Goal: Book appointment/travel/reservation

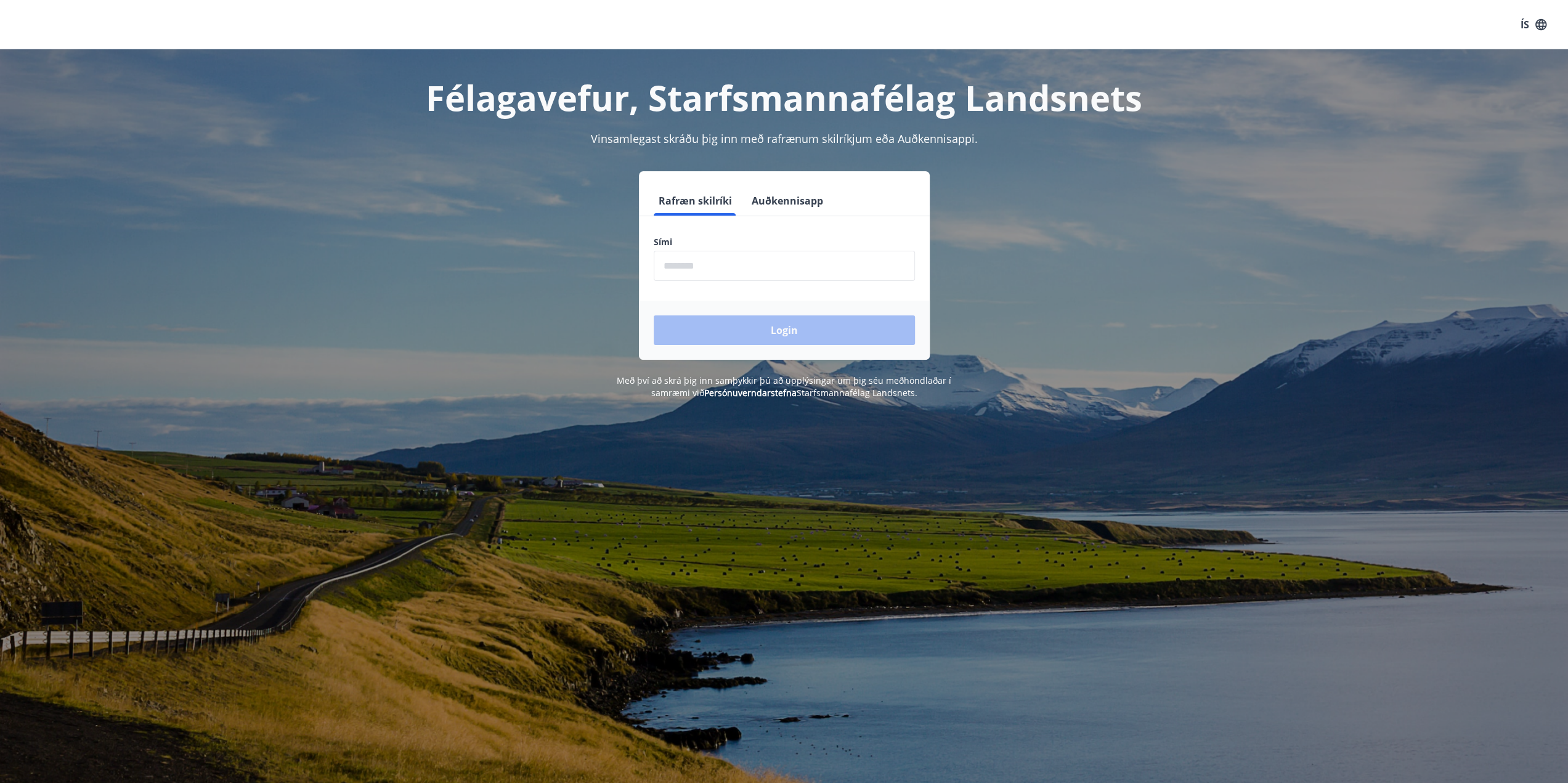
click at [684, 270] on input "phone" at bounding box center [784, 266] width 261 height 31
type input "********"
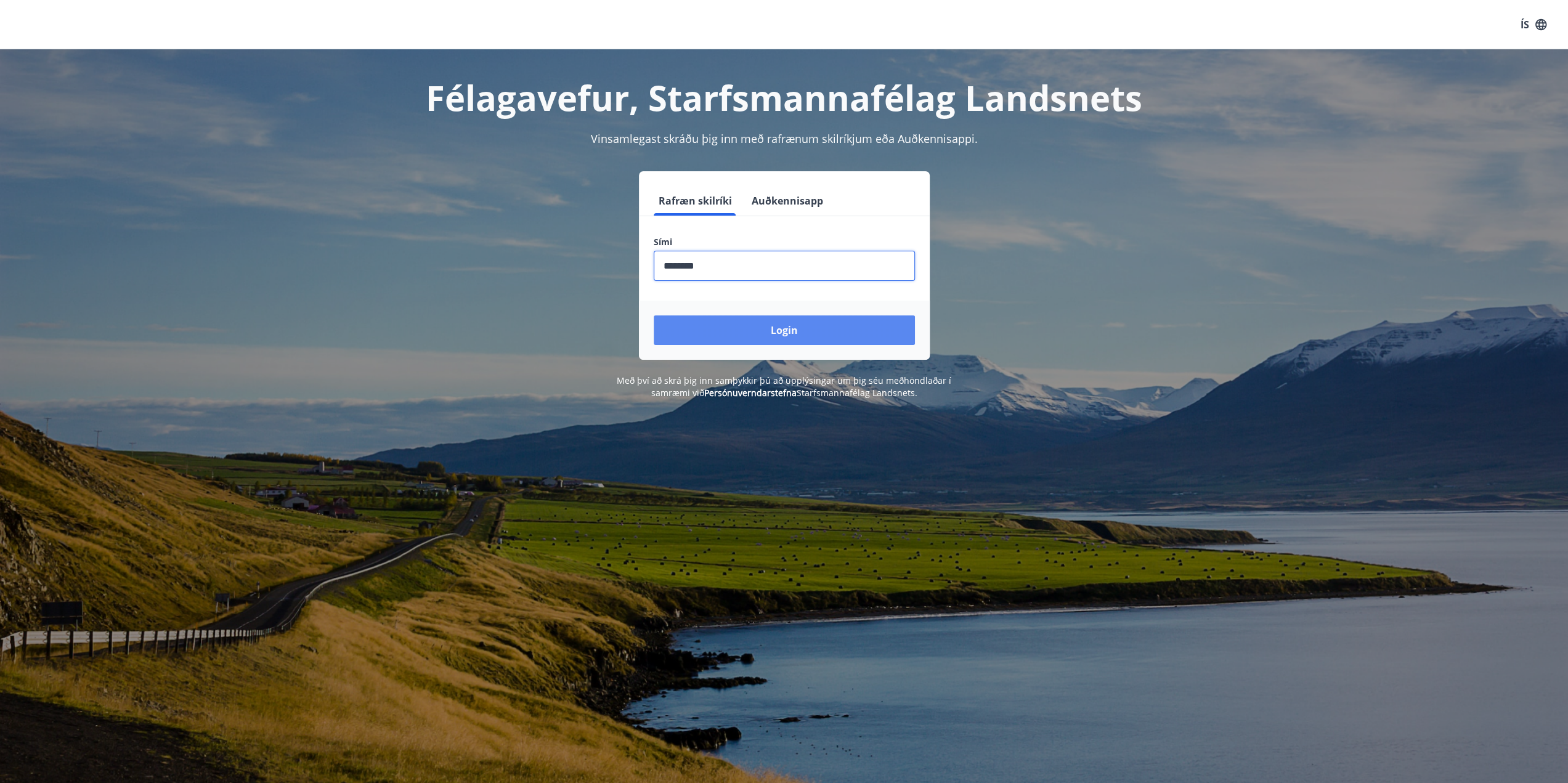
click at [790, 335] on button "Login" at bounding box center [784, 330] width 261 height 30
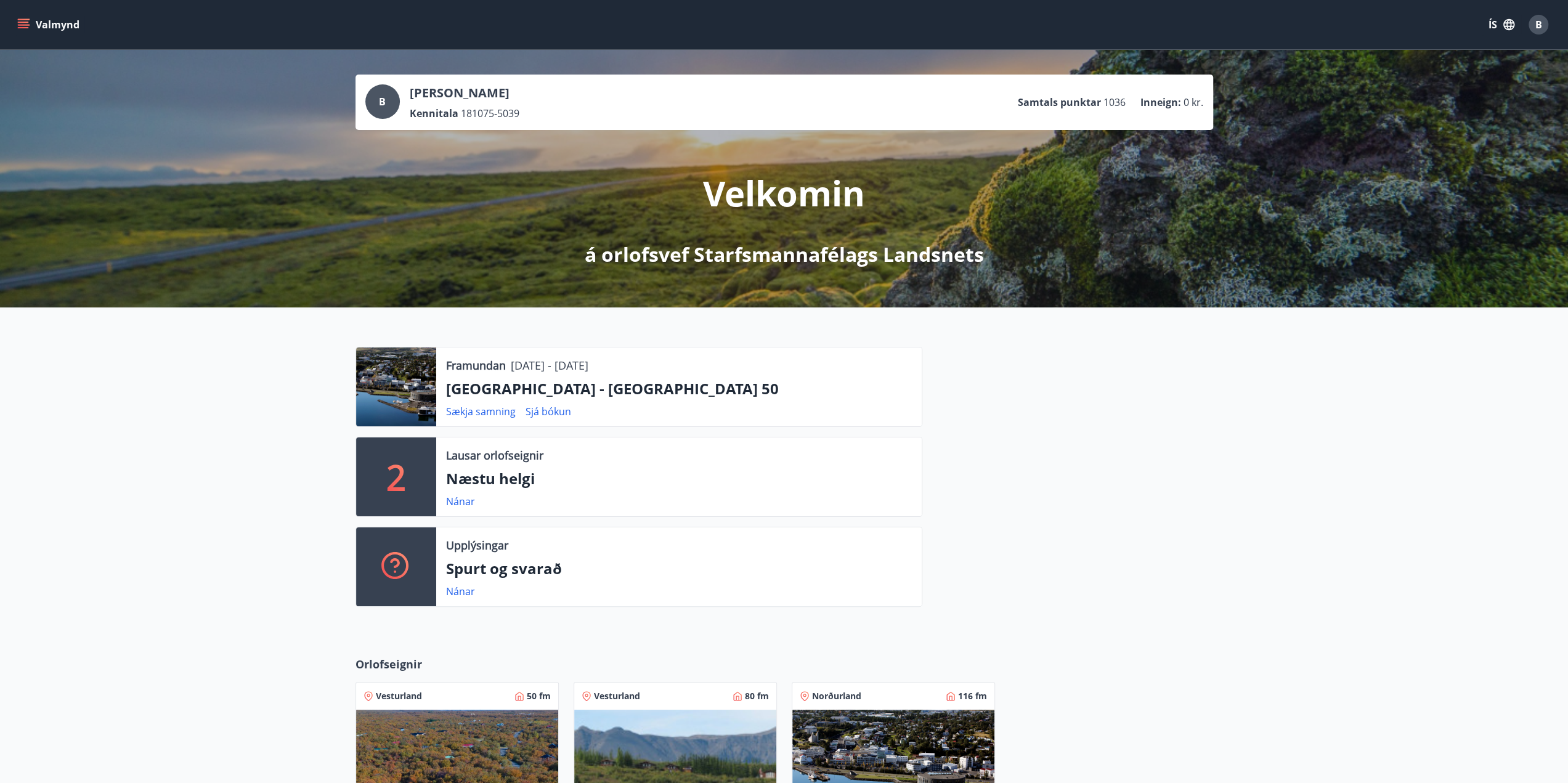
click at [17, 21] on icon "menu" at bounding box center [23, 25] width 12 height 12
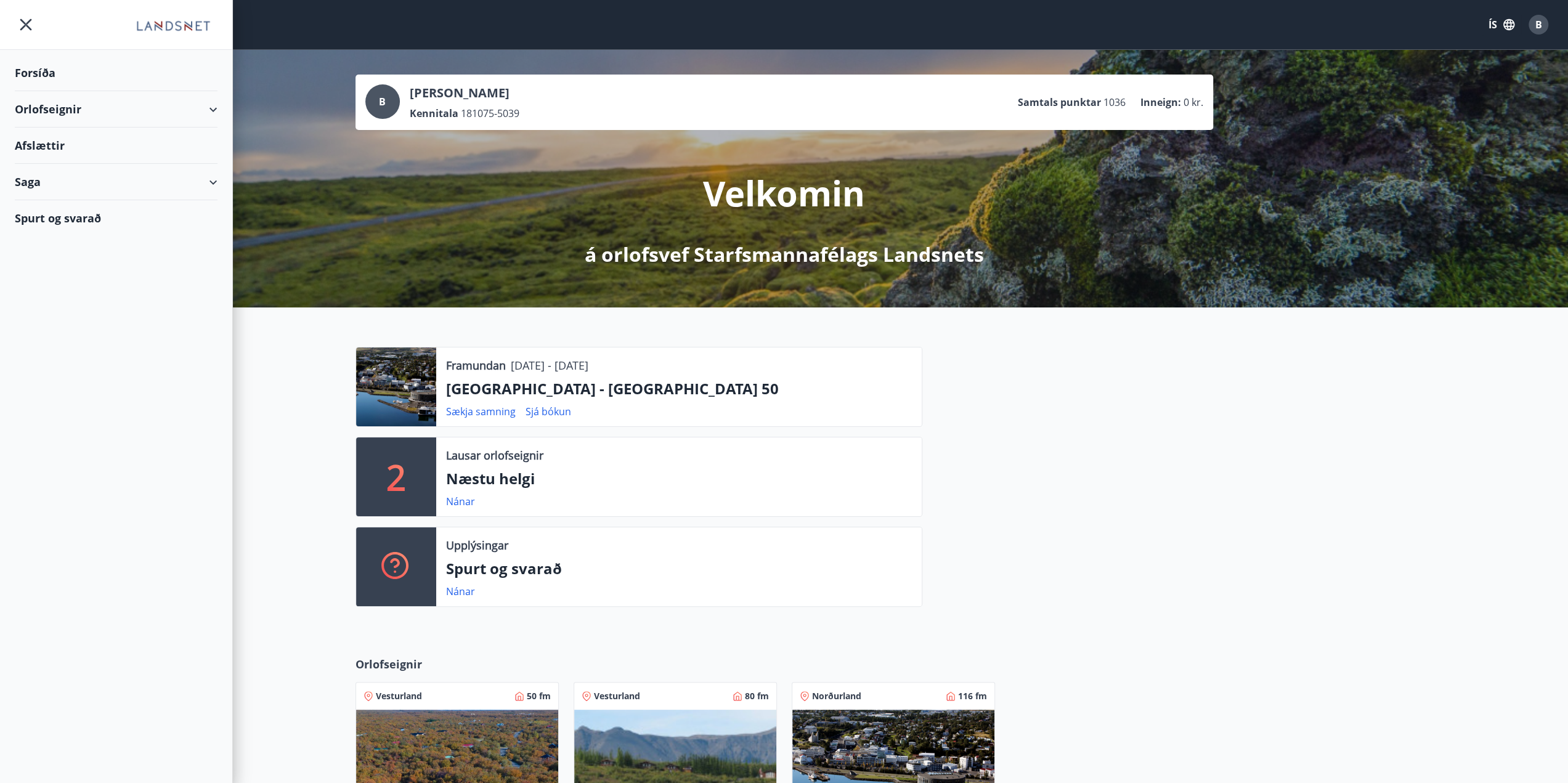
click at [78, 112] on div "Orlofseignir" at bounding box center [116, 109] width 202 height 37
click at [75, 168] on div "Bókunardagatal" at bounding box center [116, 166] width 183 height 26
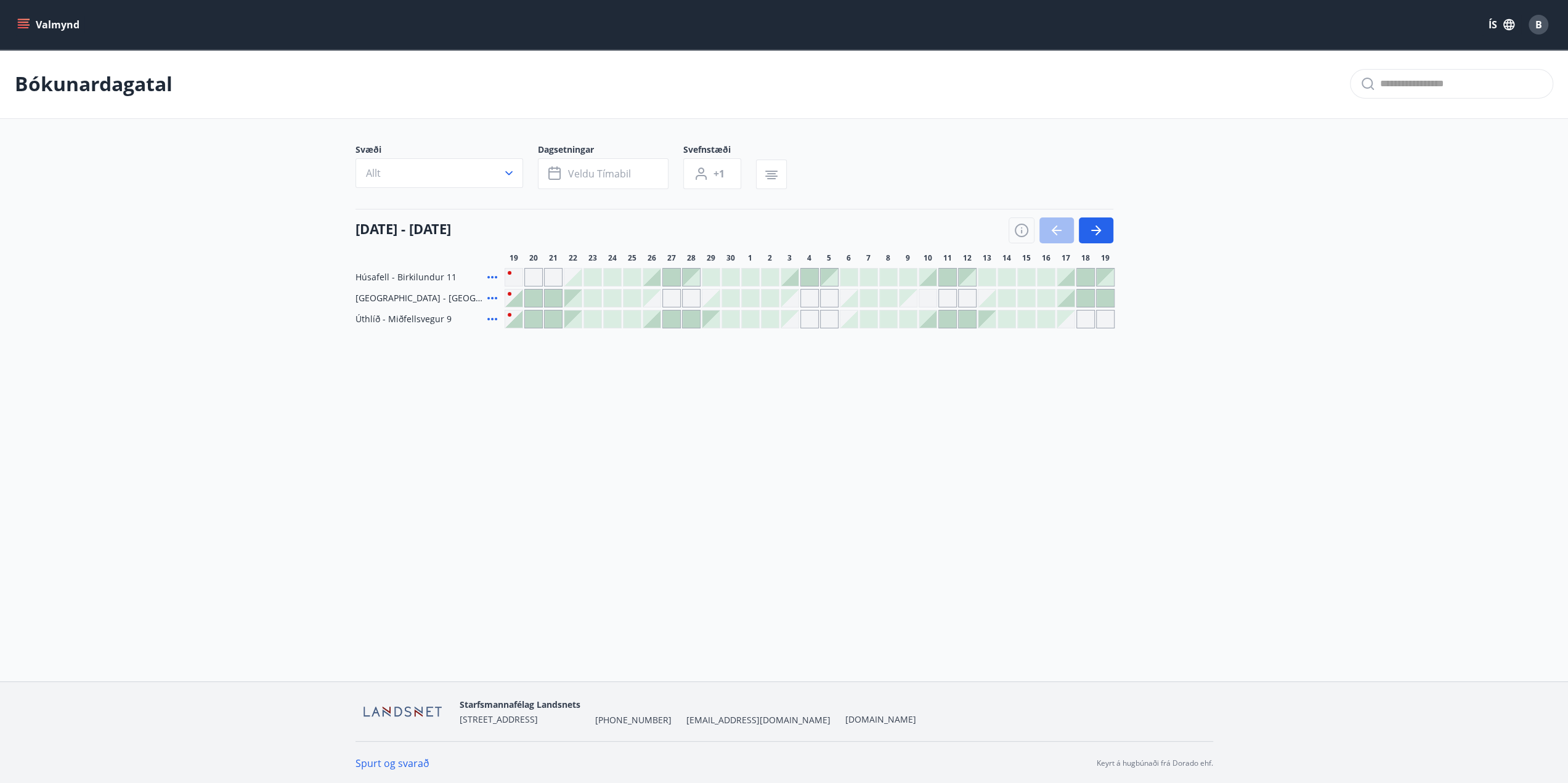
click at [1071, 322] on div "Gráir dagar eru ekki bókanlegir" at bounding box center [1066, 319] width 17 height 17
click at [1059, 372] on div "Bókunardagatal Svæði Allt Dagsetningar Veldu tímabil Svefnstæði +1 19 september…" at bounding box center [784, 213] width 1568 height 328
click at [1108, 233] on button "button" at bounding box center [1096, 230] width 35 height 26
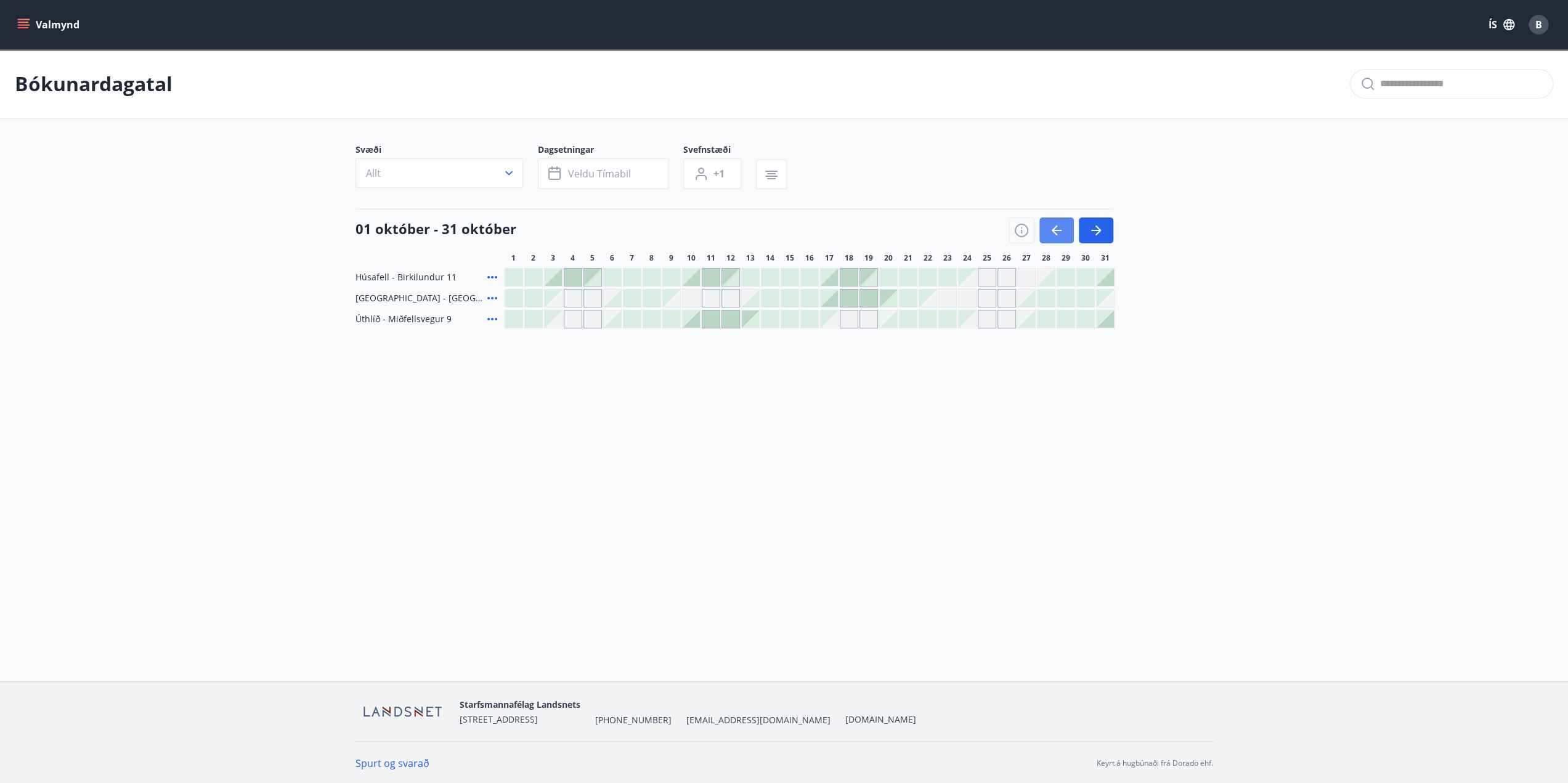
click at [1045, 230] on button "button" at bounding box center [1057, 230] width 35 height 26
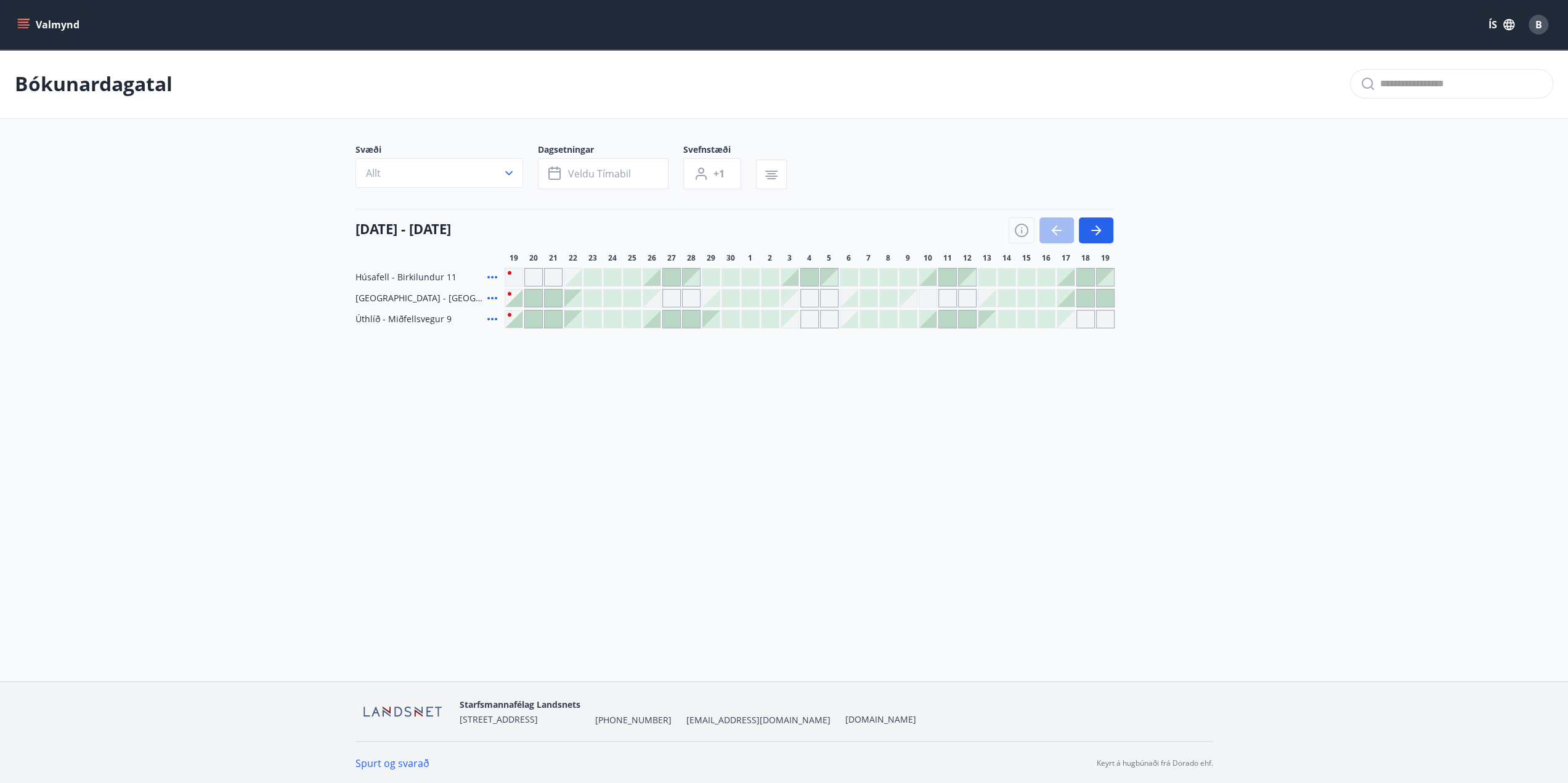
click at [933, 321] on div at bounding box center [928, 319] width 17 height 17
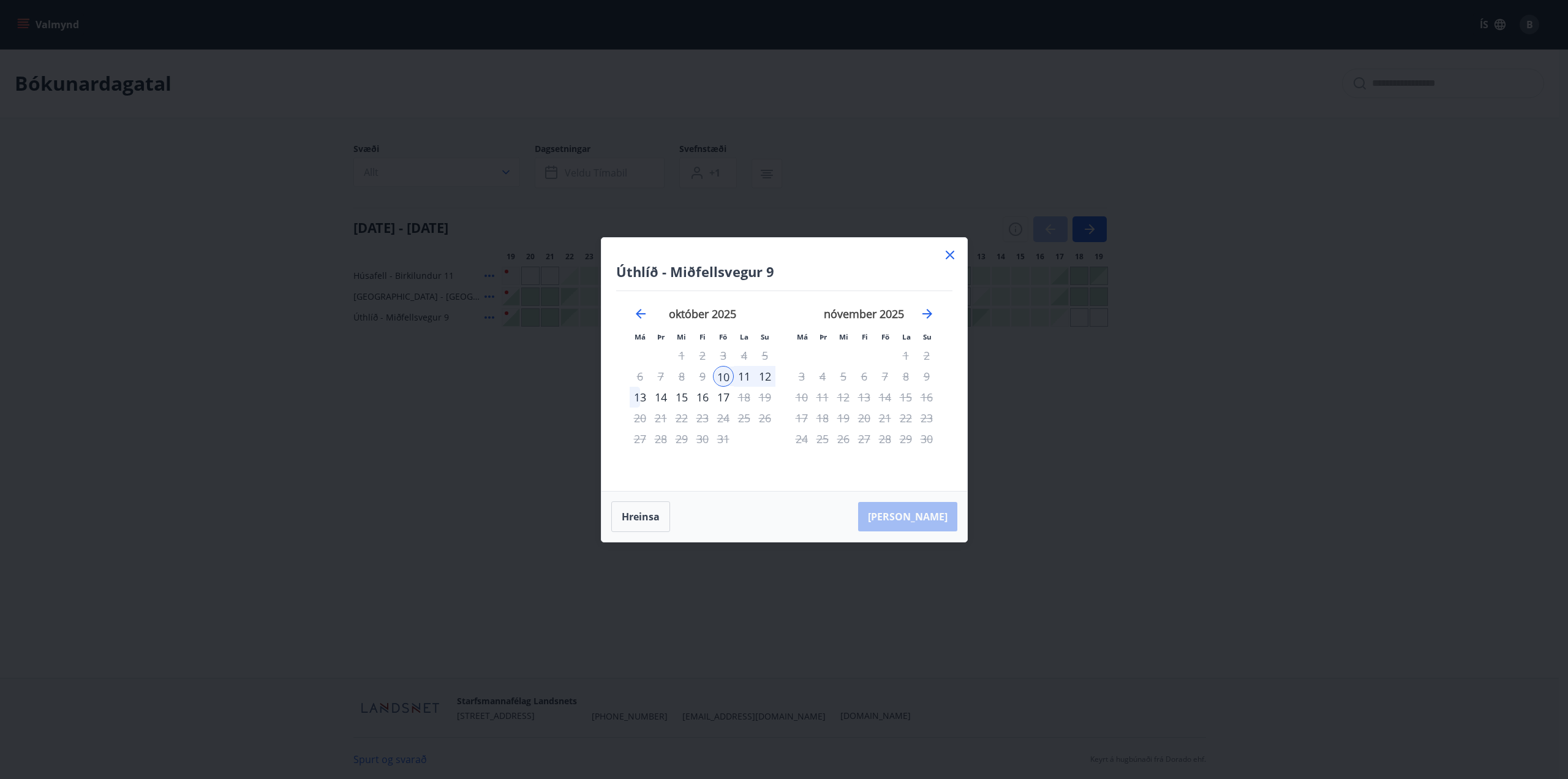
click at [638, 400] on div "13" at bounding box center [640, 397] width 21 height 21
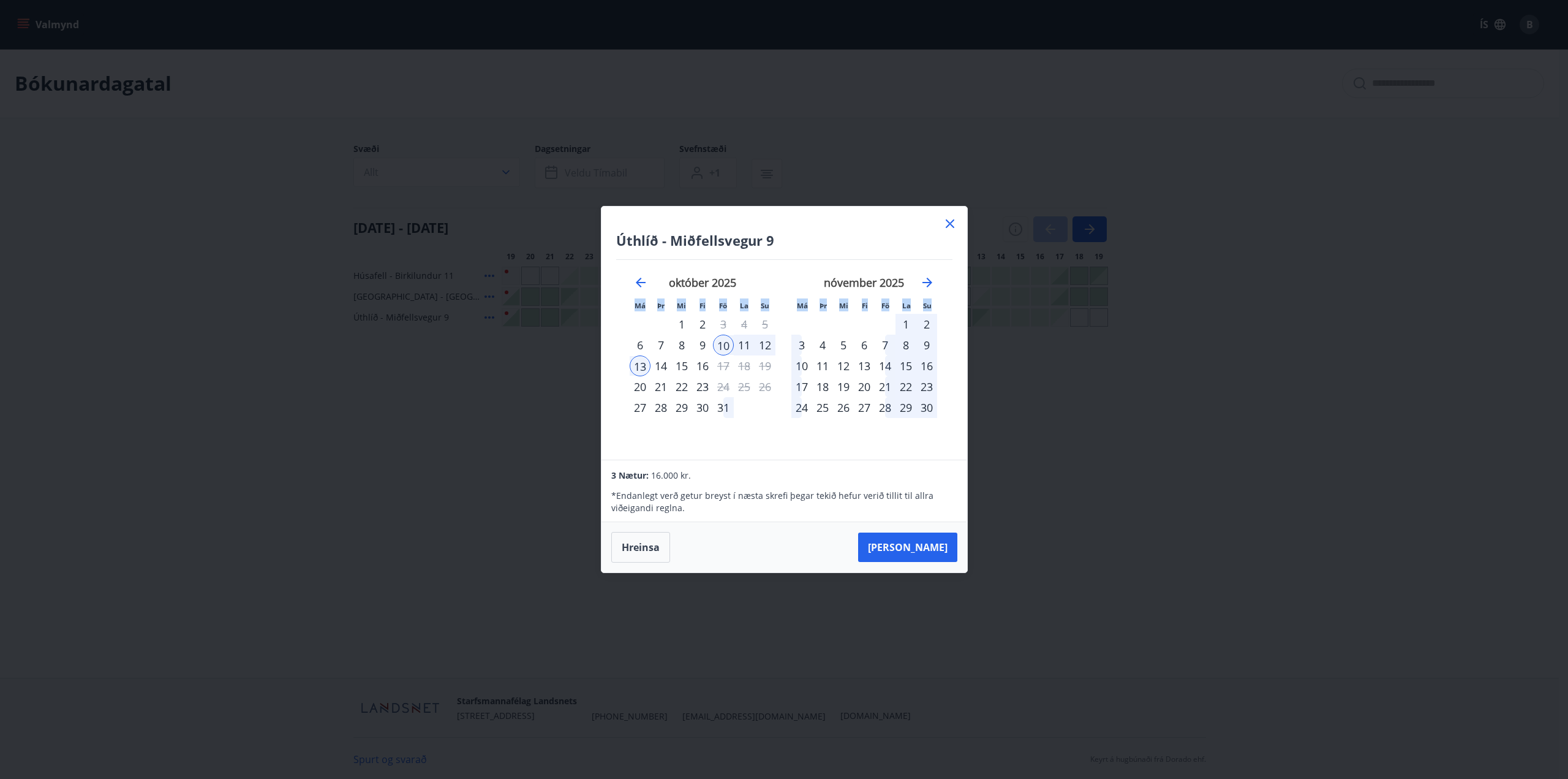
drag, startPoint x: 834, startPoint y: 208, endPoint x: 979, endPoint y: 321, distance: 183.8
click at [979, 321] on div "Úthlíð - Miðfellsvegur 9 Má Þr Mi Fi Fö La Su Má Þr Mi Fi Fö La Su september 20…" at bounding box center [784, 389] width 1568 height 779
click at [947, 470] on div "3 Nætur: 16.000 kr." at bounding box center [784, 475] width 346 height 14
drag, startPoint x: 935, startPoint y: 550, endPoint x: 960, endPoint y: 540, distance: 26.9
click at [936, 550] on button "Taka Frá" at bounding box center [907, 547] width 99 height 30
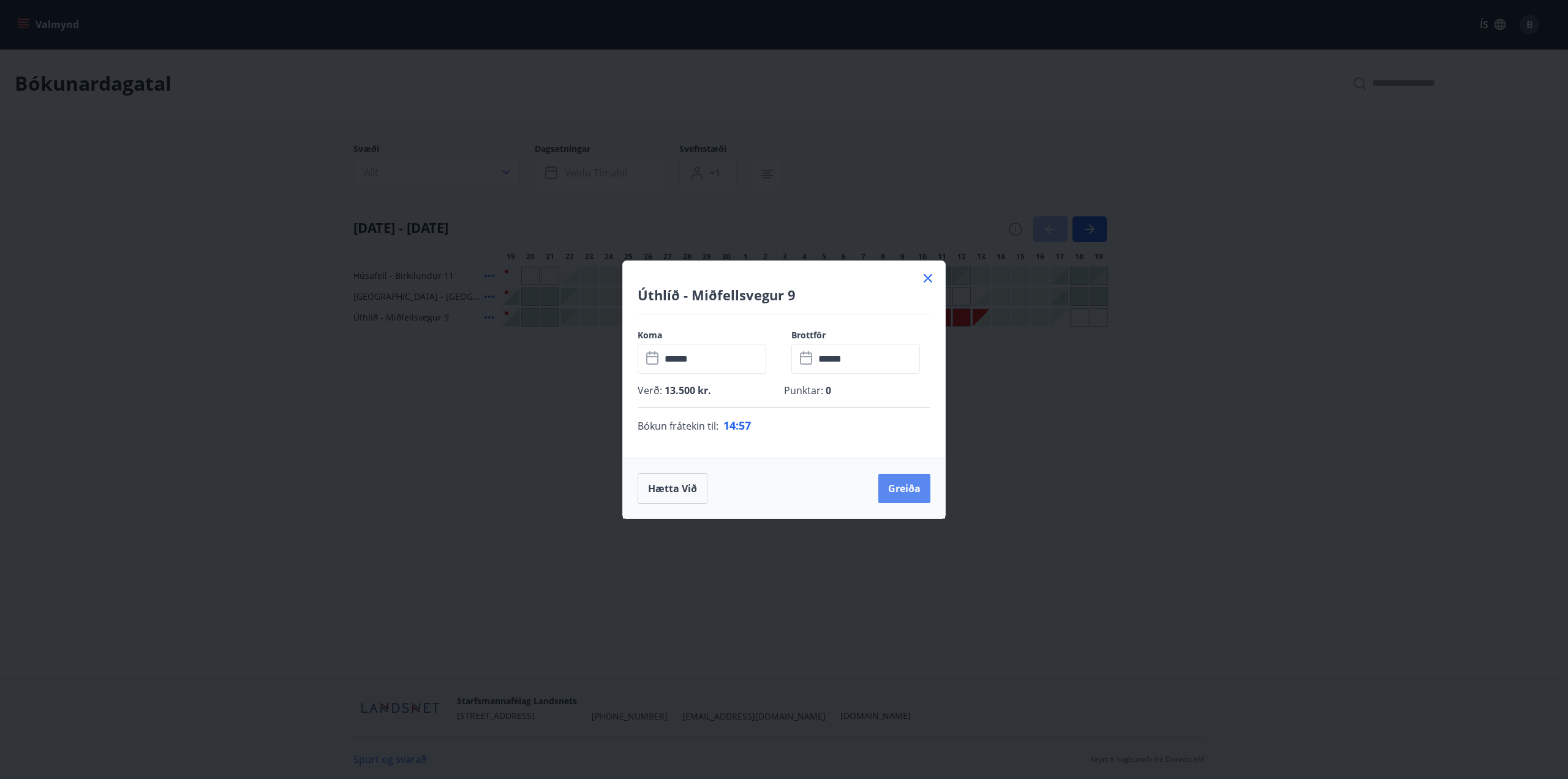
click at [892, 490] on button "Greiða" at bounding box center [904, 488] width 52 height 30
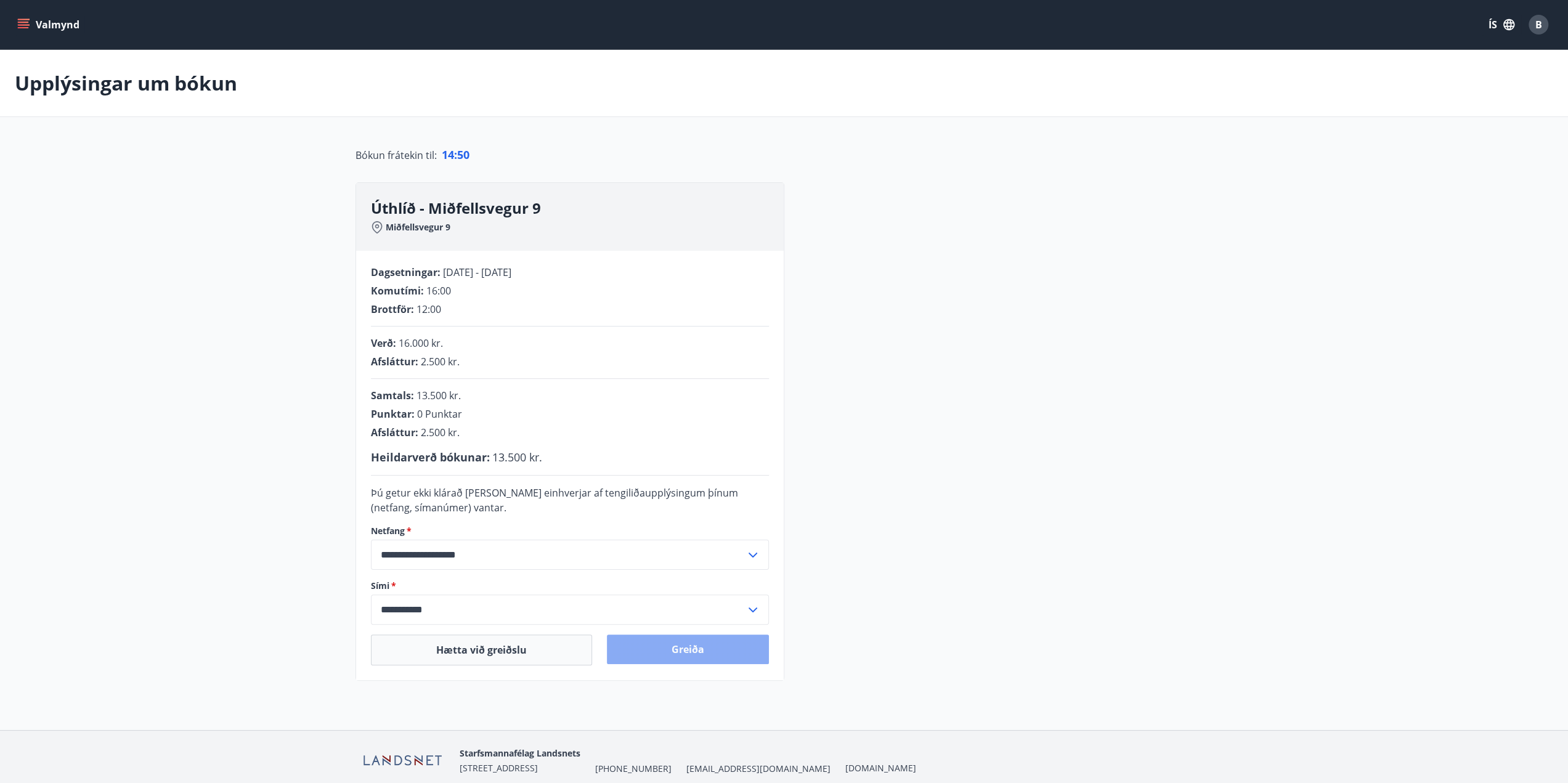
click at [690, 650] on button "Greiða" at bounding box center [688, 649] width 162 height 30
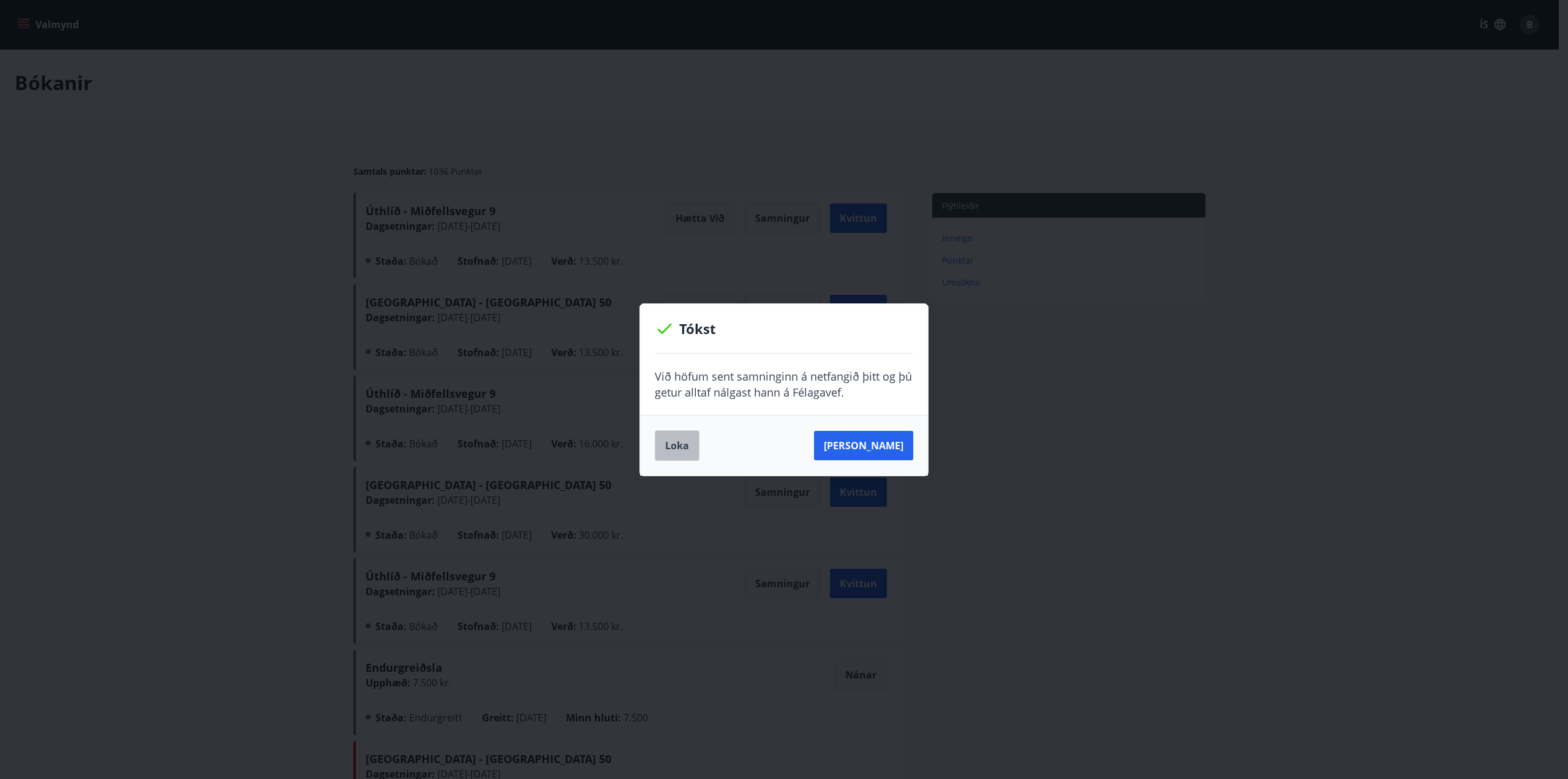
click at [675, 447] on button "Loka" at bounding box center [677, 446] width 45 height 30
